Goal: Obtain resource: Download file/media

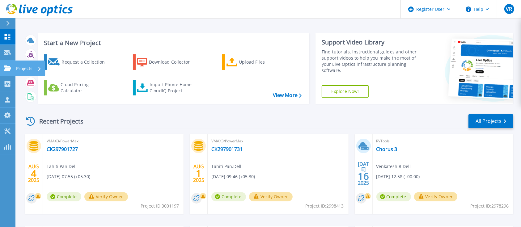
click at [21, 68] on p "Projects" at bounding box center [24, 69] width 16 height 16
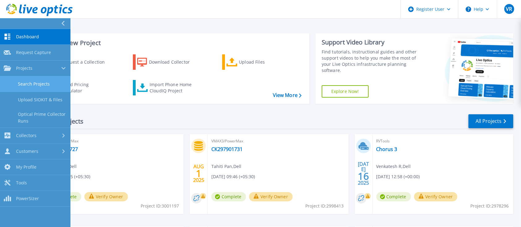
click at [40, 86] on link "Search Projects" at bounding box center [35, 84] width 70 height 16
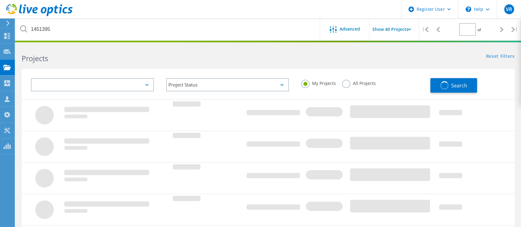
type input "1"
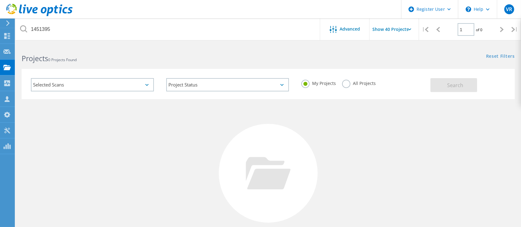
click at [356, 85] on label "All Projects" at bounding box center [359, 83] width 34 height 6
click at [0, 0] on input "All Projects" at bounding box center [0, 0] width 0 height 0
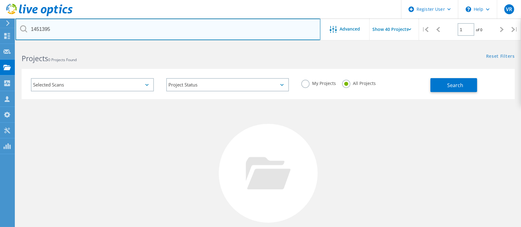
click at [57, 30] on input "1451395" at bounding box center [167, 30] width 305 height 22
type input "v"
paste input "3001785"
type input "3001785"
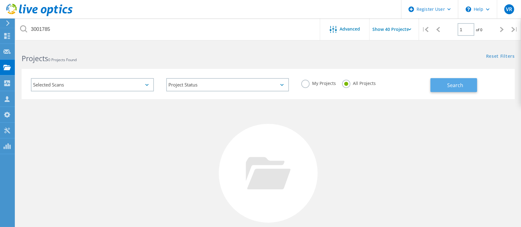
click at [449, 86] on span "Search" at bounding box center [455, 85] width 16 height 7
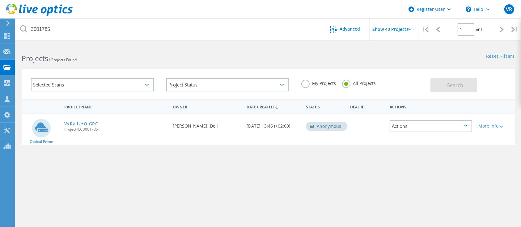
click at [77, 123] on link "VxRail-HQ GPC" at bounding box center [81, 124] width 34 height 4
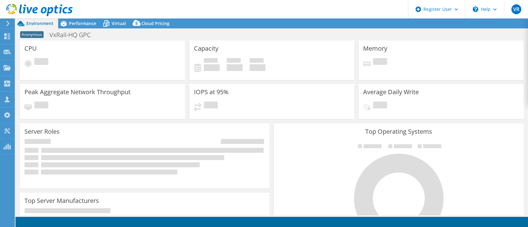
select select "Tokyo"
select select "JPY"
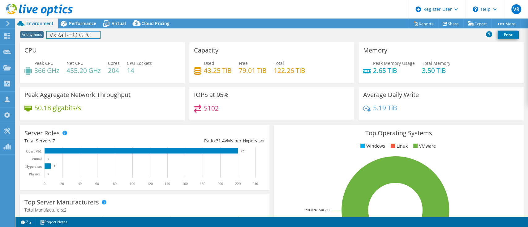
click at [84, 36] on h1 "VxRail-HQ GPC" at bounding box center [73, 35] width 53 height 7
copy h1 "GPC"
click at [307, 150] on ul "Windows Linux VMware" at bounding box center [398, 146] width 240 height 7
click at [222, 71] on h4 "43.25 TiB" at bounding box center [218, 70] width 28 height 7
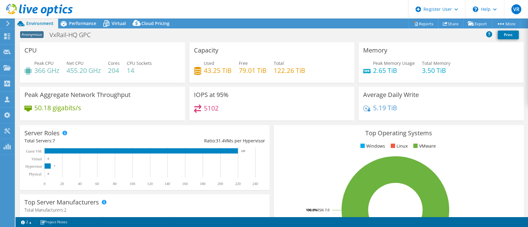
click at [222, 71] on h4 "43.25 TiB" at bounding box center [218, 70] width 28 height 7
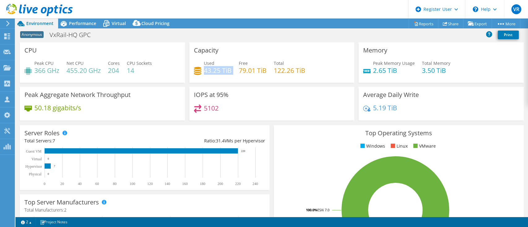
click at [222, 71] on h4 "43.25 TiB" at bounding box center [218, 70] width 28 height 7
drag, startPoint x: 308, startPoint y: 68, endPoint x: 173, endPoint y: 73, distance: 135.5
click at [173, 73] on div "CPU Peak CPU 366 GHz Net CPU 455.20 GHz Cores 204 CPU Sockets 14 Capacity Used …" at bounding box center [272, 83] width 508 height 82
click at [314, 160] on rect at bounding box center [395, 210] width 234 height 108
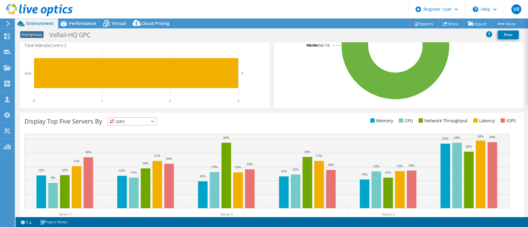
scroll to position [124, 0]
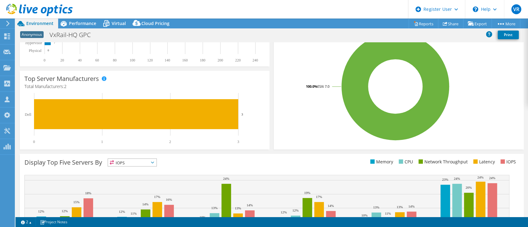
click at [53, 85] on h4 "Total Manufacturers: 2" at bounding box center [144, 86] width 240 height 7
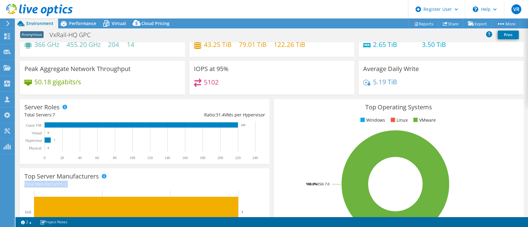
scroll to position [20, 0]
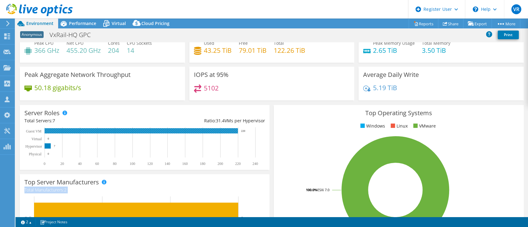
click at [212, 131] on rect at bounding box center [141, 130] width 193 height 5
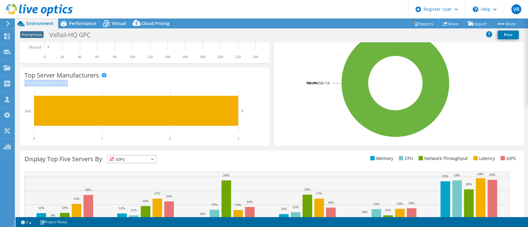
scroll to position [185, 0]
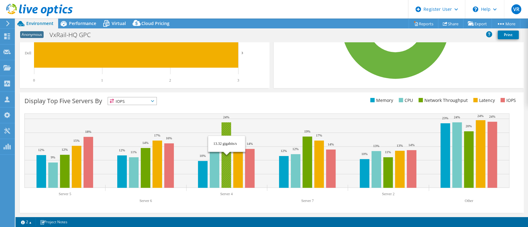
click at [227, 126] on rect at bounding box center [226, 155] width 10 height 66
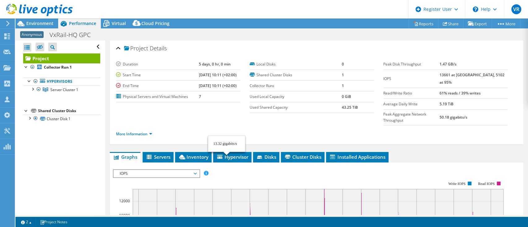
scroll to position [0, 0]
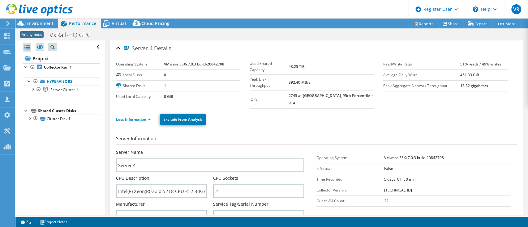
click at [92, 45] on div "Open All Close All Hide Excluded Nodes Project Tree Filter" at bounding box center [61, 47] width 77 height 13
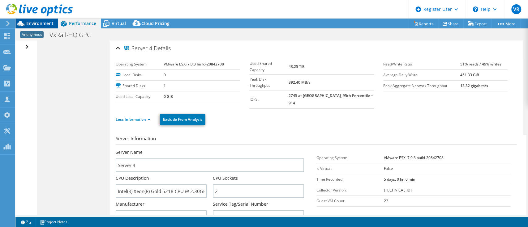
click at [43, 22] on span "Environment" at bounding box center [39, 23] width 27 height 6
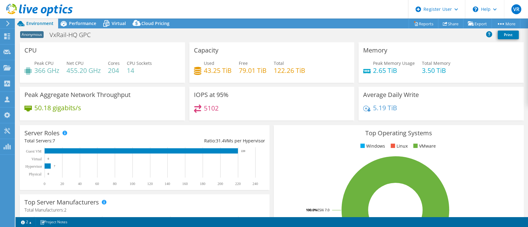
click at [374, 109] on h4 "5.19 TiB" at bounding box center [385, 108] width 24 height 7
click at [430, 24] on link "Reports" at bounding box center [423, 24] width 30 height 10
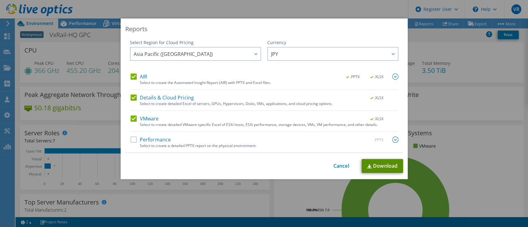
click at [381, 171] on link "Download" at bounding box center [381, 166] width 41 height 14
